Goal: Information Seeking & Learning: Check status

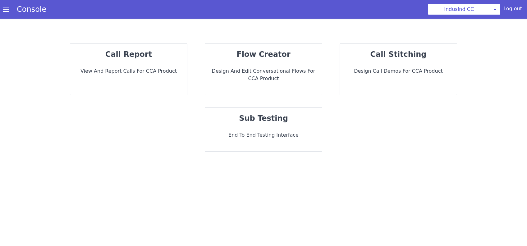
click at [127, 80] on div "call report View and report calls for CCA Product" at bounding box center [128, 69] width 117 height 51
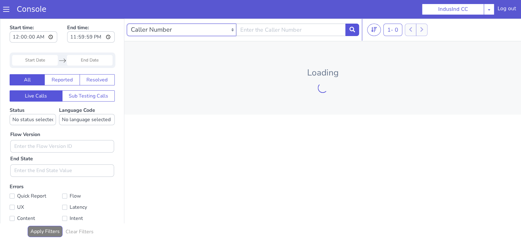
click at [186, 25] on select "Caller Number Call UUID Custom Parameter" at bounding box center [181, 30] width 109 height 12
click at [255, 26] on input "text" at bounding box center [290, 30] width 109 height 12
click at [205, 28] on select "Caller Number Call UUID Custom Parameter" at bounding box center [181, 30] width 109 height 12
click at [127, 24] on select "Caller Number Call UUID Custom Parameter" at bounding box center [181, 30] width 109 height 12
click at [180, 30] on select "Caller Number Call UUID Custom Parameter" at bounding box center [162, 30] width 70 height 12
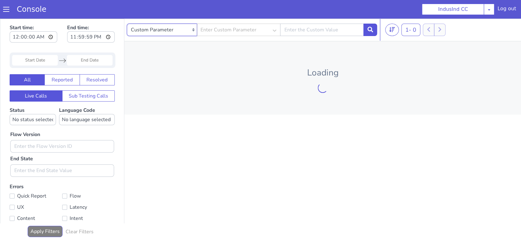
select select "callerNumber"
click at [127, 24] on select "Caller Number Call UUID Custom Parameter" at bounding box center [162, 30] width 70 height 12
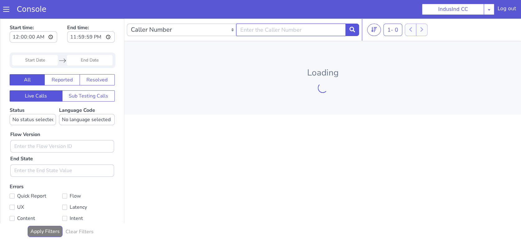
click at [246, 27] on input "text" at bounding box center [290, 30] width 109 height 12
paste input "HPCL - Credit_Card_Upgrade"
type input "HPCL - Credit_Card_Upgrade"
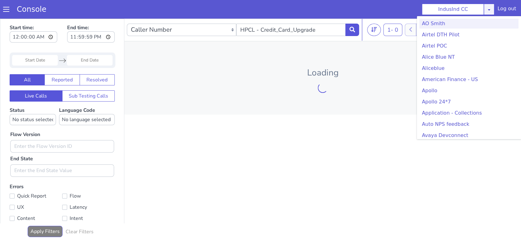
click at [493, 11] on link at bounding box center [489, 9] width 11 height 11
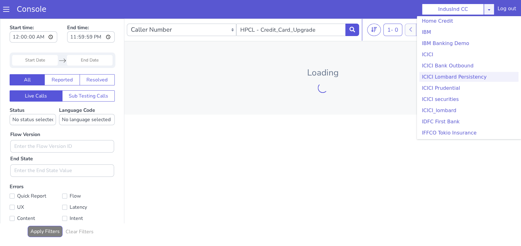
scroll to position [663, 0]
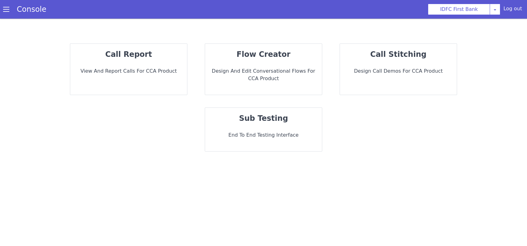
click at [134, 66] on div "call report View and report calls for CCA Product" at bounding box center [119, 105] width 126 height 79
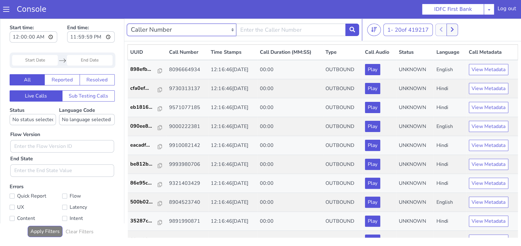
click at [177, 25] on select "Caller Number Call UUID Custom Parameter" at bounding box center [181, 30] width 109 height 12
click at [268, 26] on input "text" at bounding box center [290, 30] width 109 height 12
type input "HPCL - Credit_Card_Upgrade"
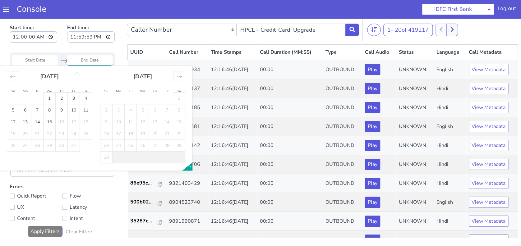
click at [51, 57] on input "Start Date" at bounding box center [35, 60] width 46 height 11
click at [54, 123] on td "15" at bounding box center [50, 122] width 12 height 12
type input "15 Oct 2025"
click at [54, 123] on td "15" at bounding box center [50, 122] width 12 height 12
type input "15 Oct 2025"
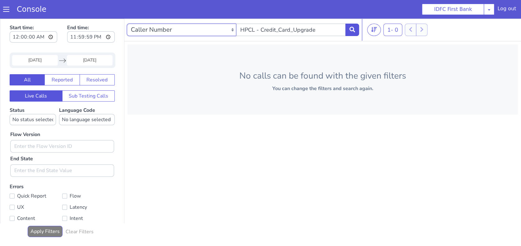
click at [181, 35] on select "Caller Number Call UUID Custom Parameter" at bounding box center [181, 30] width 109 height 12
select select "customParameter"
click at [127, 24] on select "Caller Number Call UUID Custom Parameter" at bounding box center [181, 30] width 109 height 12
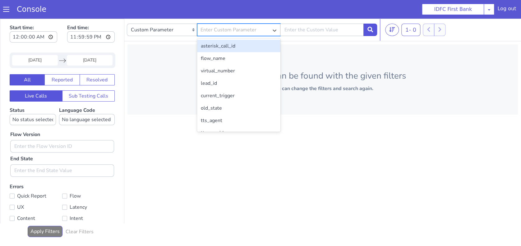
click at [224, 34] on div "Enter Custom Parameter" at bounding box center [232, 30] width 71 height 13
click at [220, 56] on div "flow_name" at bounding box center [238, 58] width 83 height 12
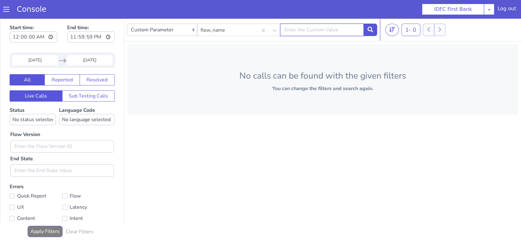
click at [289, 27] on input "text" at bounding box center [321, 30] width 83 height 12
paste input "HPCL - Credit_Card_Upgrade"
type input "HPCL - Credit_Card_Upgrade"
click at [366, 32] on button at bounding box center [370, 30] width 14 height 12
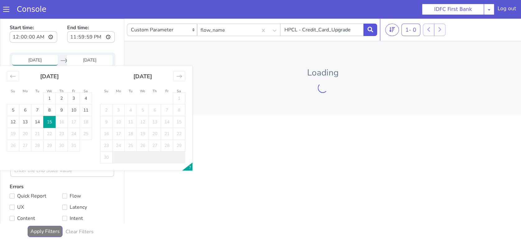
click at [22, 59] on input "15 Oct 2025" at bounding box center [35, 60] width 46 height 11
click at [36, 122] on td "14" at bounding box center [37, 122] width 12 height 12
type input "14 Oct 2025"
click at [36, 122] on td "14" at bounding box center [37, 122] width 12 height 12
type input "14 Oct 2025"
